Goal: Find specific page/section: Find specific page/section

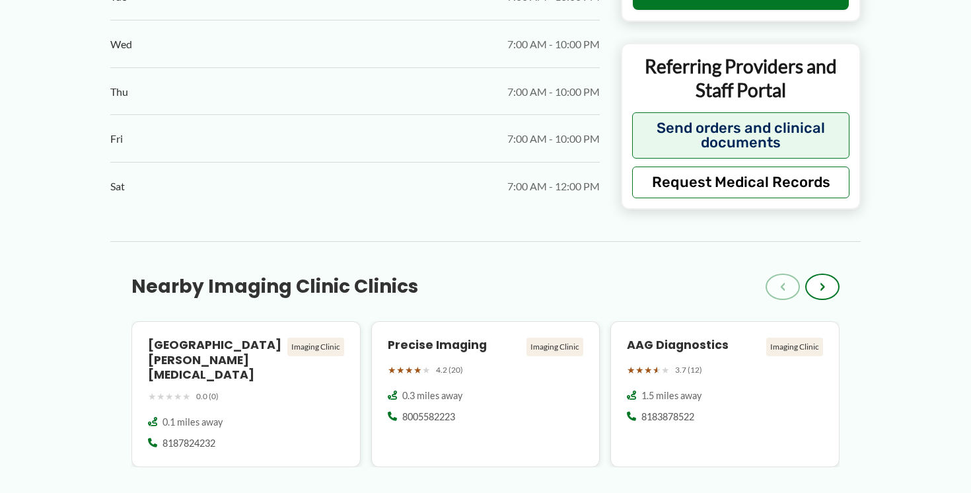
scroll to position [965, 0]
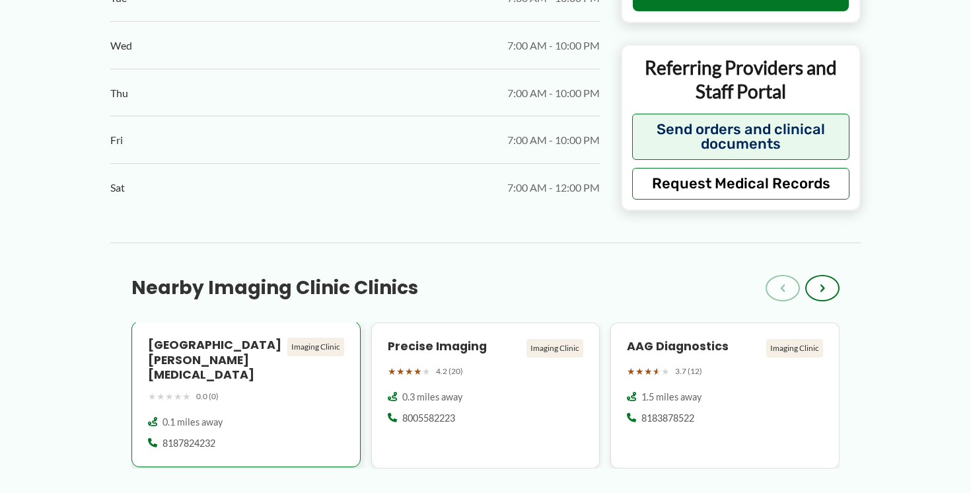
click at [277, 390] on div "★ ★ ★ ★ ★ 0.0 (0)" at bounding box center [246, 396] width 196 height 17
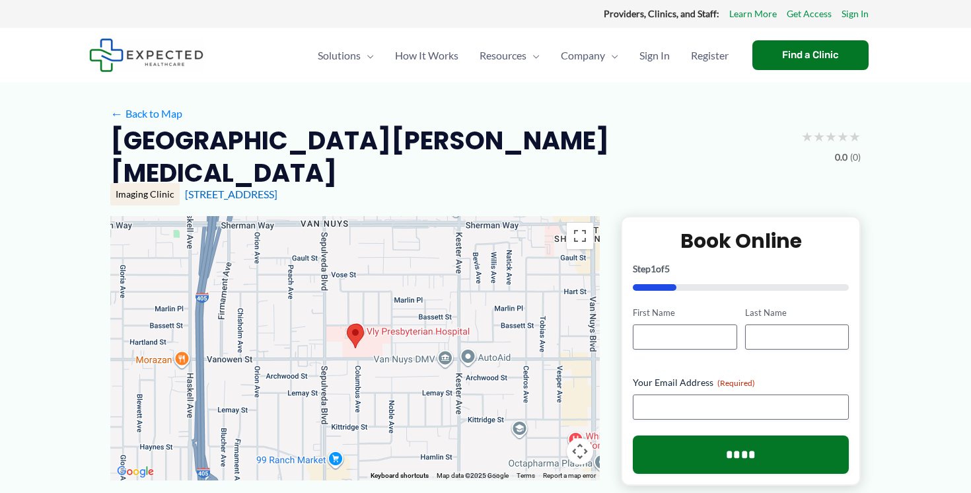
click at [382, 357] on div at bounding box center [354, 348] width 489 height 264
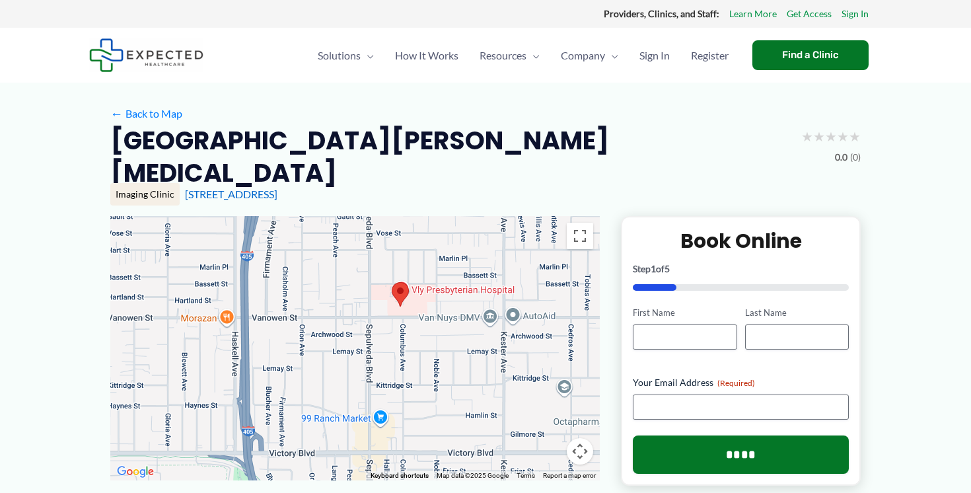
drag, startPoint x: 413, startPoint y: 359, endPoint x: 456, endPoint y: 314, distance: 62.6
click at [456, 315] on div at bounding box center [354, 348] width 489 height 264
